Goal: Find specific page/section: Find specific page/section

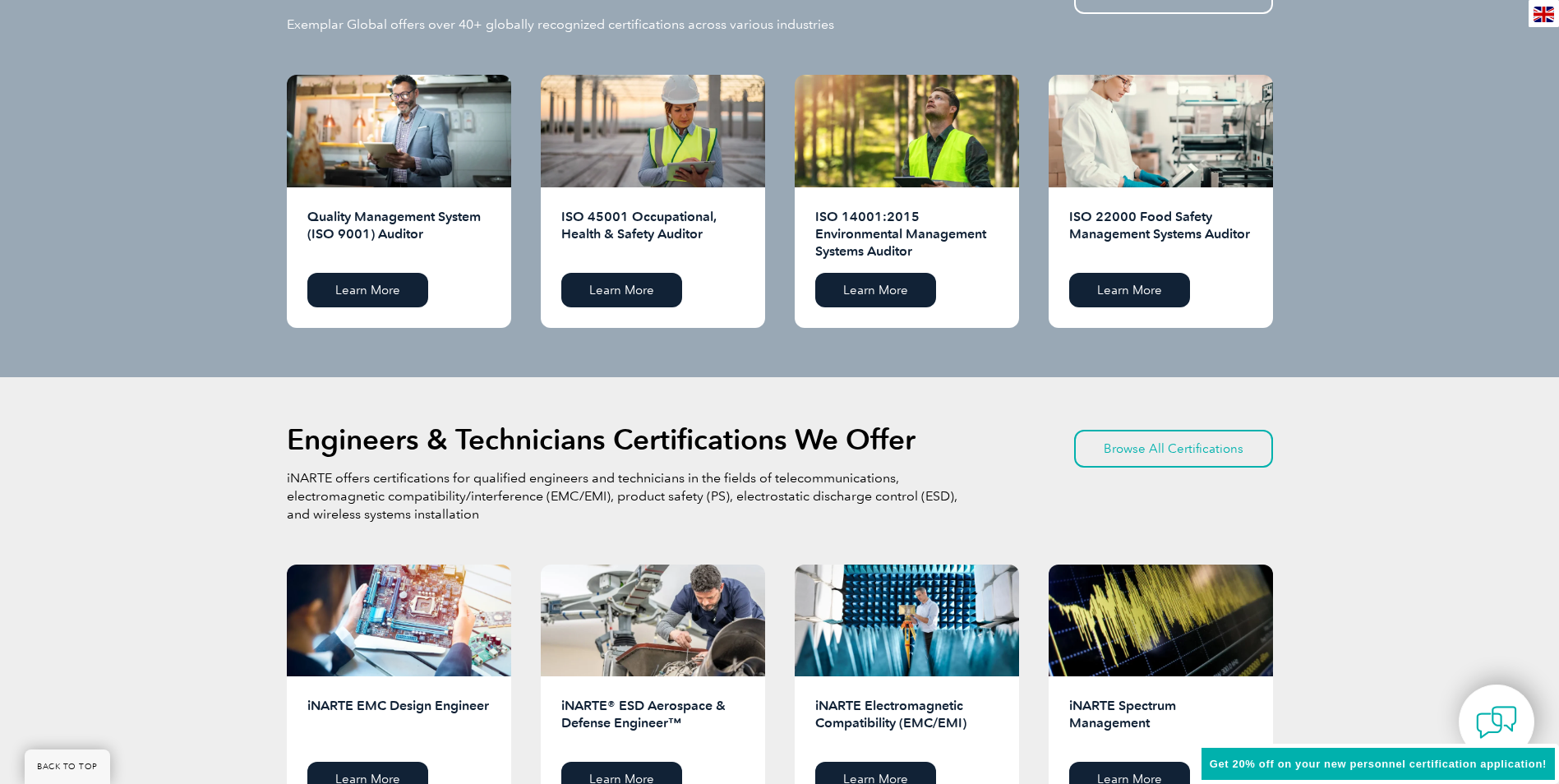
scroll to position [1716, 0]
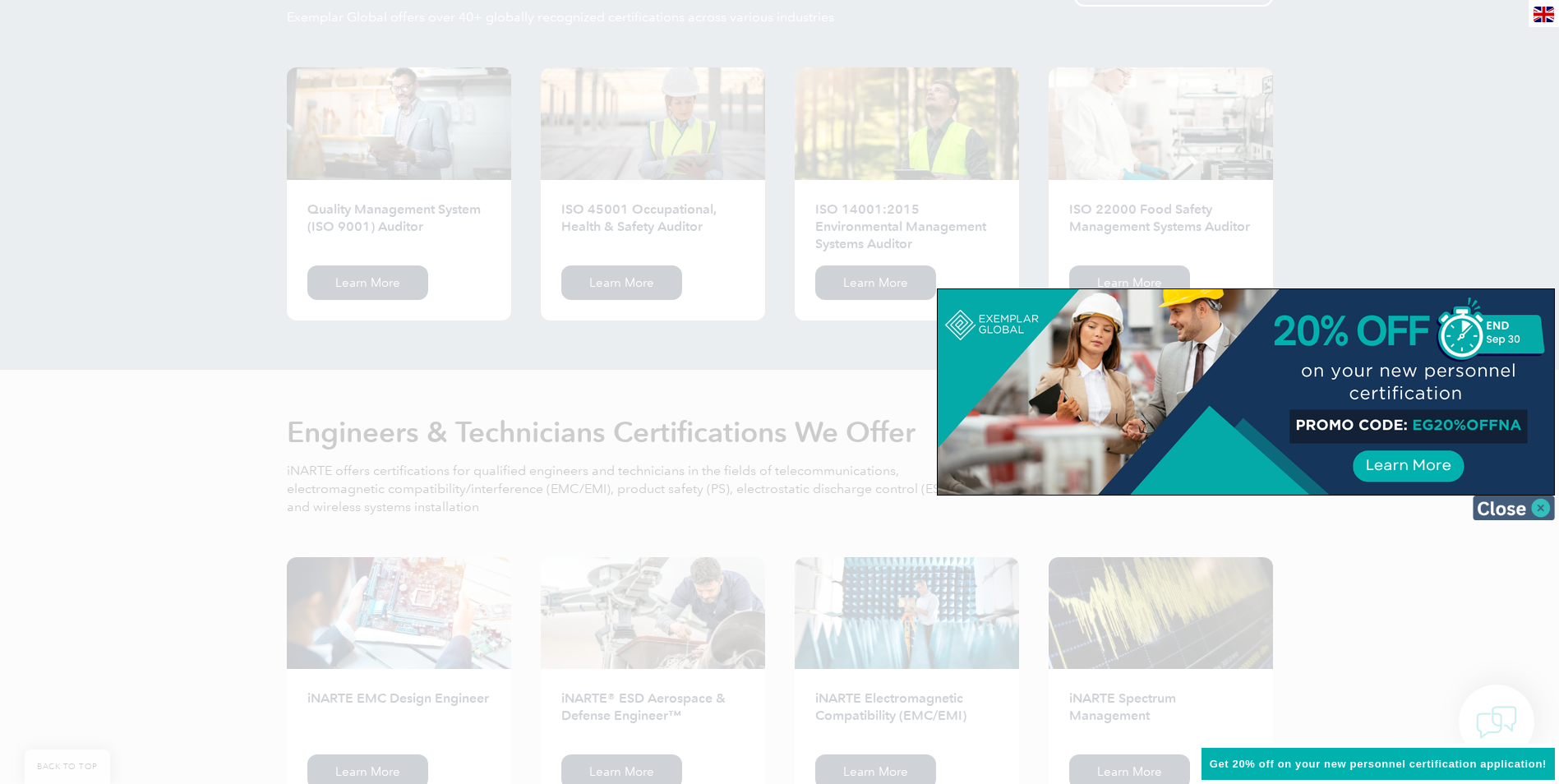
click at [1522, 502] on img at bounding box center [1513, 508] width 82 height 25
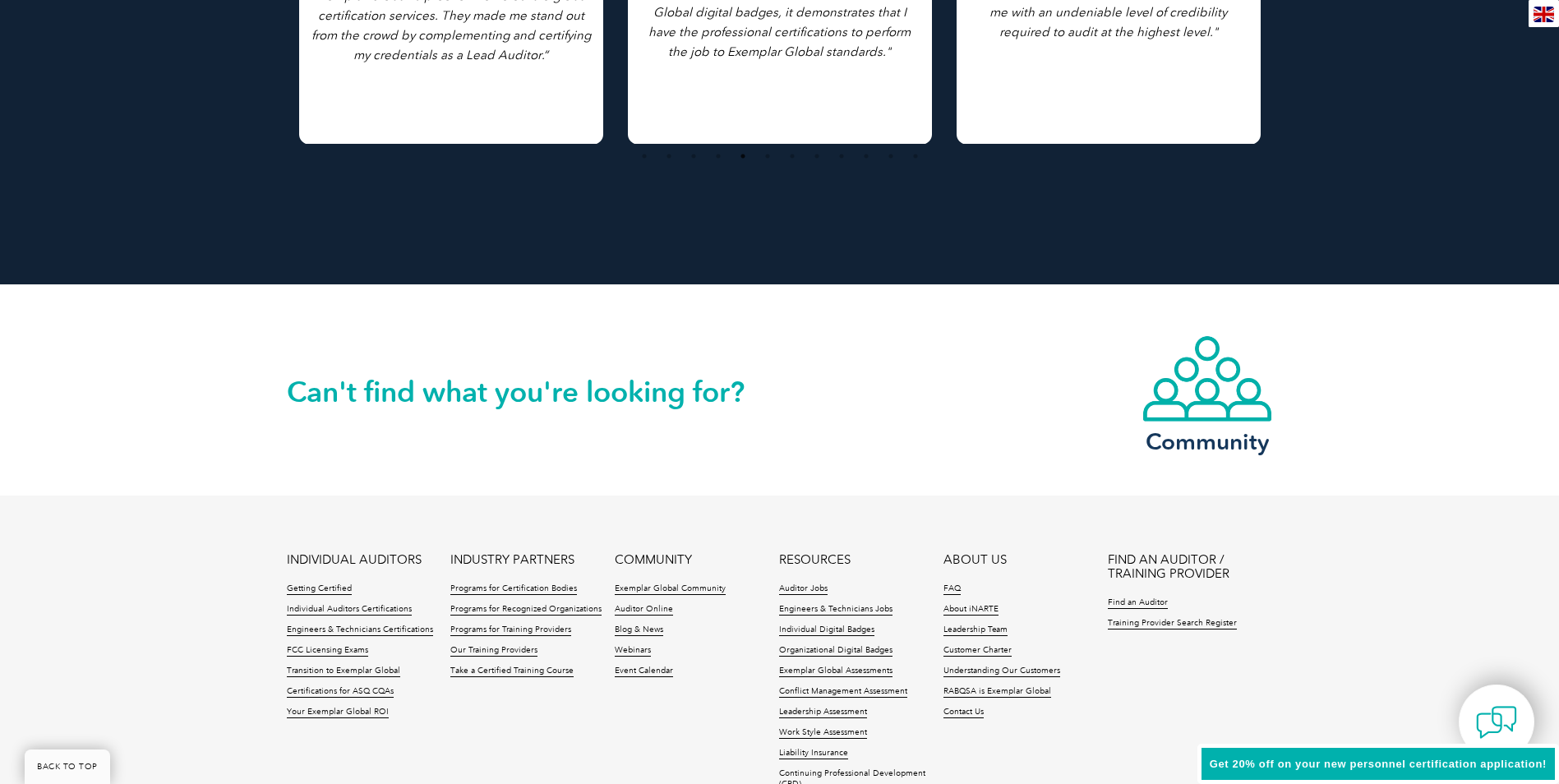
scroll to position [3718, 0]
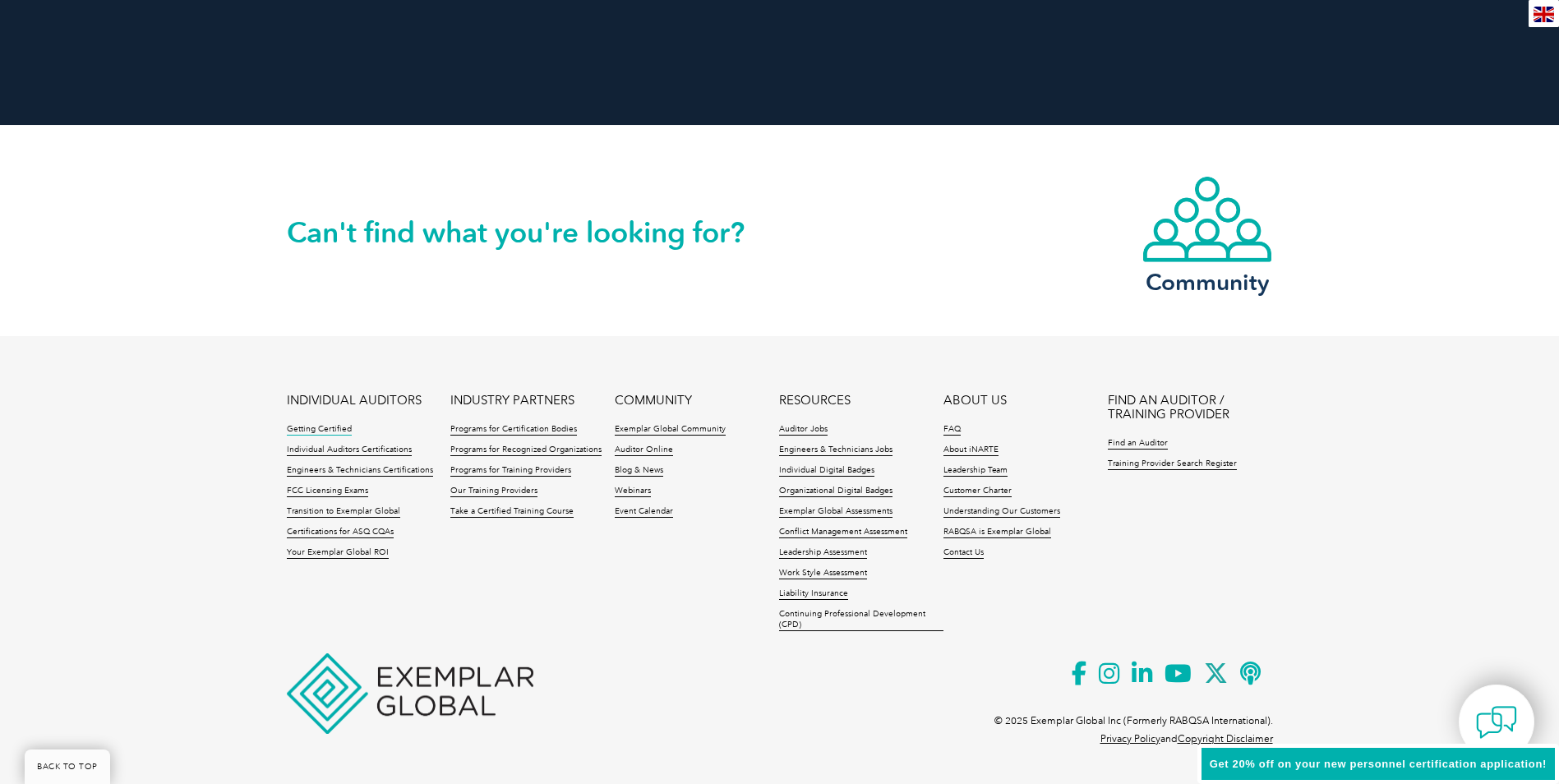
click at [337, 425] on link "Getting Certified" at bounding box center [319, 430] width 65 height 12
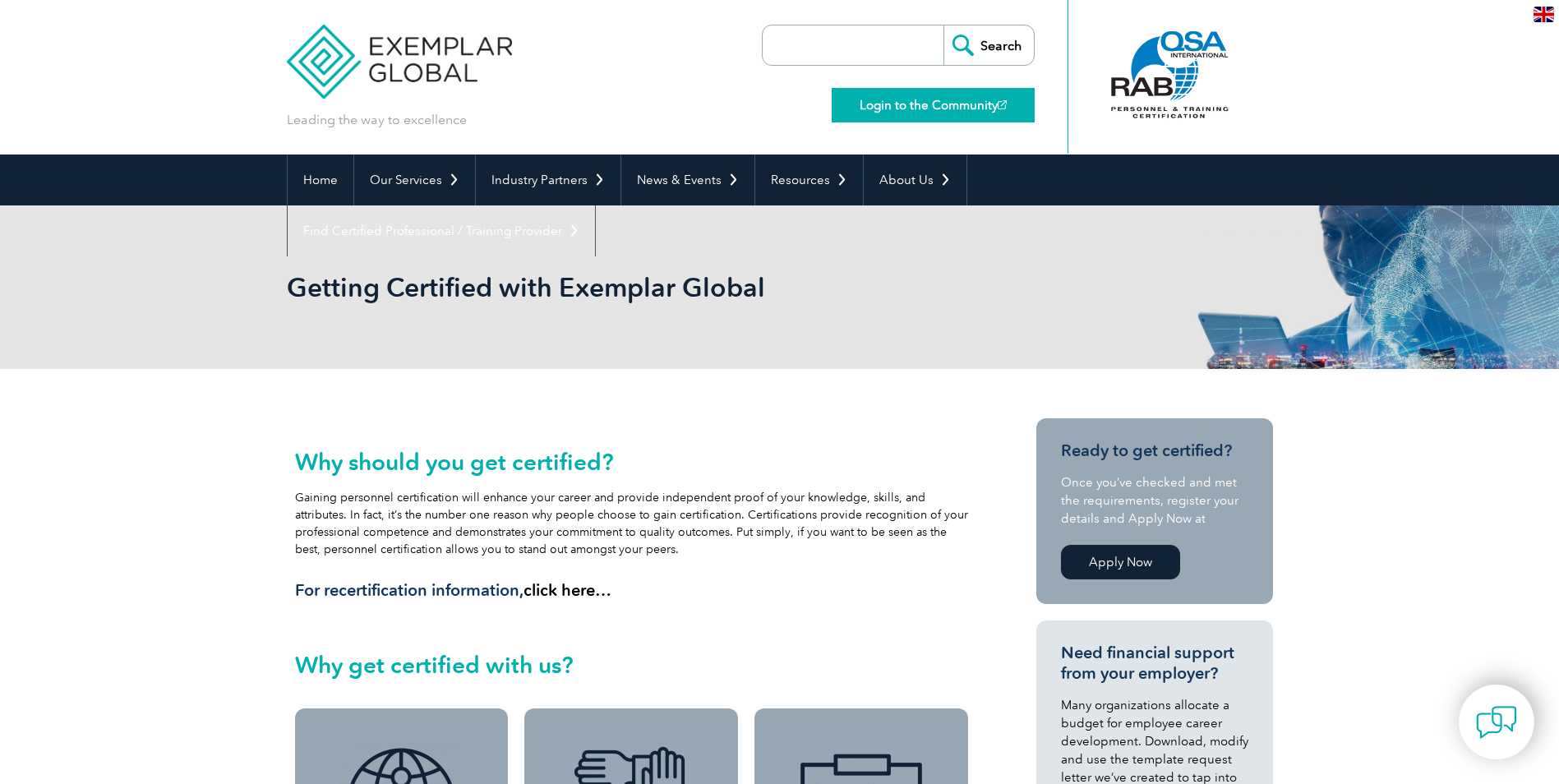
click at [962, 104] on link "Login to the Community" at bounding box center [933, 105] width 203 height 35
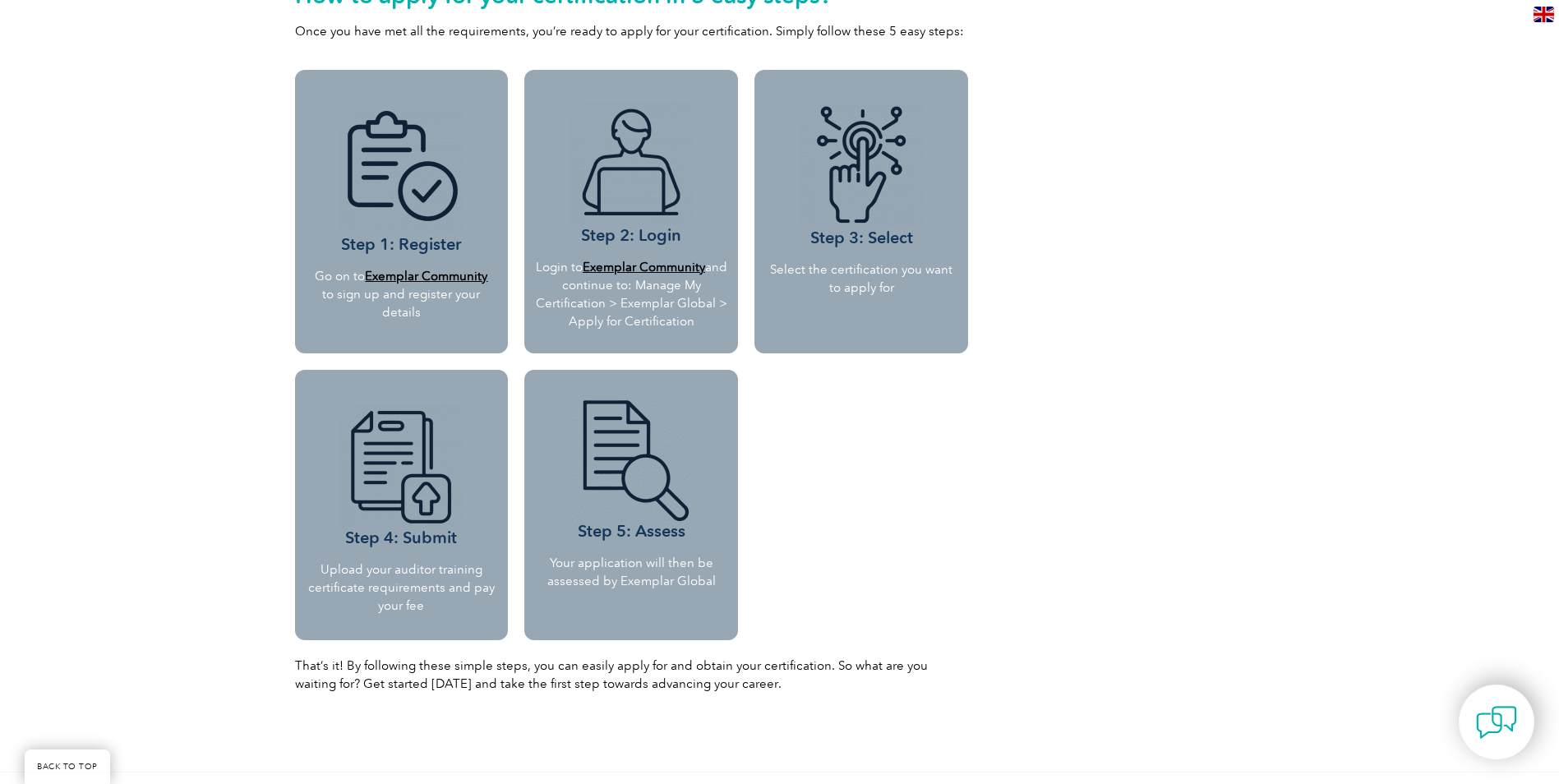
scroll to position [1461, 0]
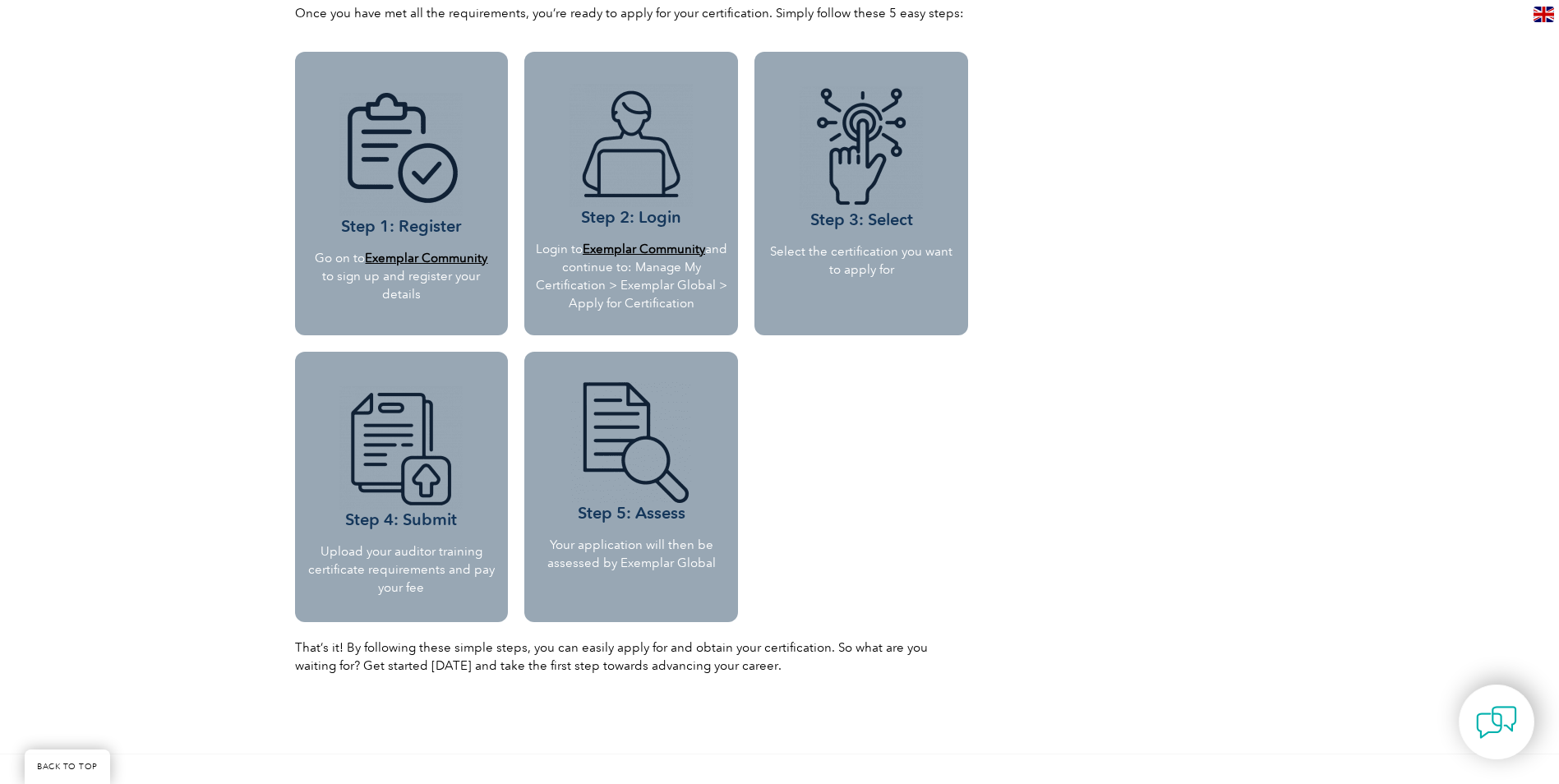
click at [666, 244] on b "Exemplar Community" at bounding box center [644, 249] width 123 height 15
